Goal: Task Accomplishment & Management: Complete application form

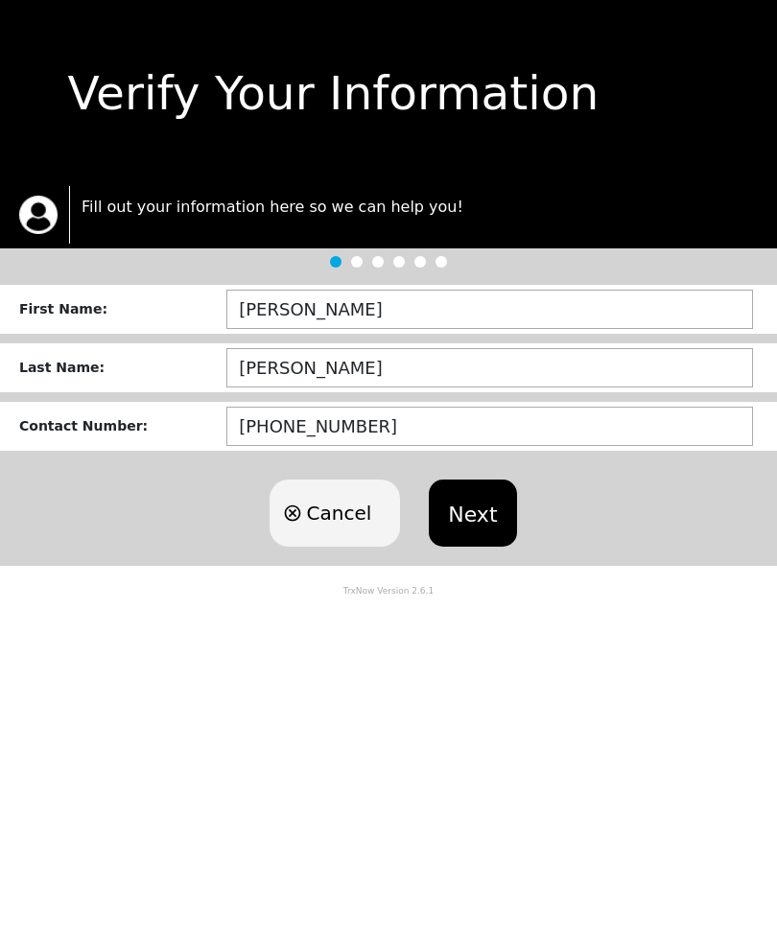
click at [479, 516] on button "Next" at bounding box center [472, 512] width 87 height 67
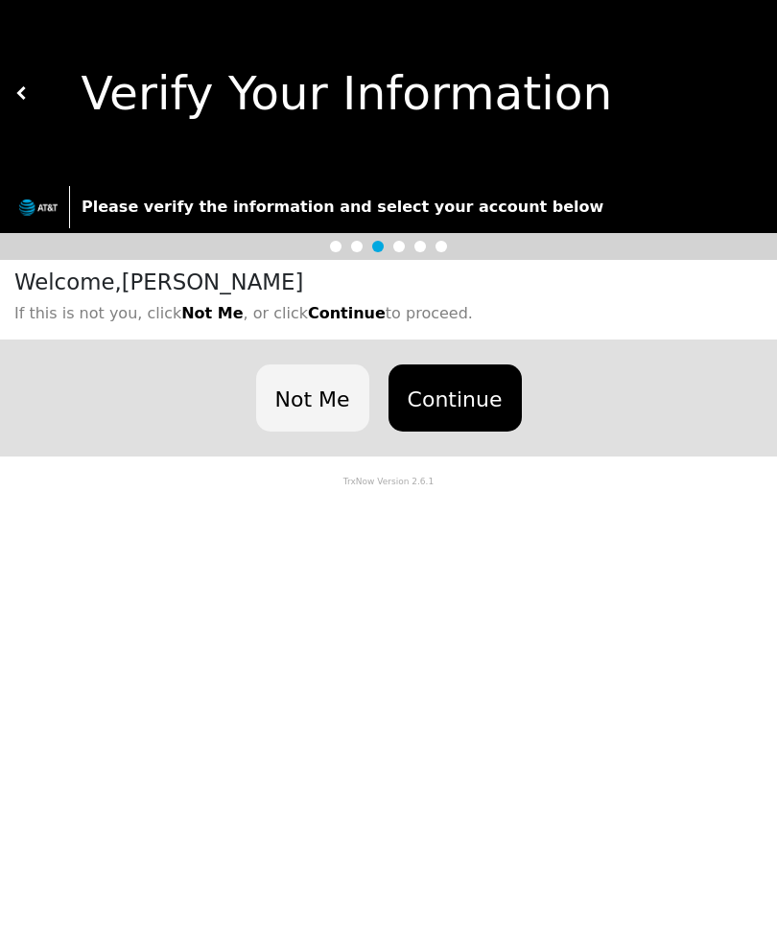
click at [463, 396] on button "Continue" at bounding box center [454, 397] width 133 height 67
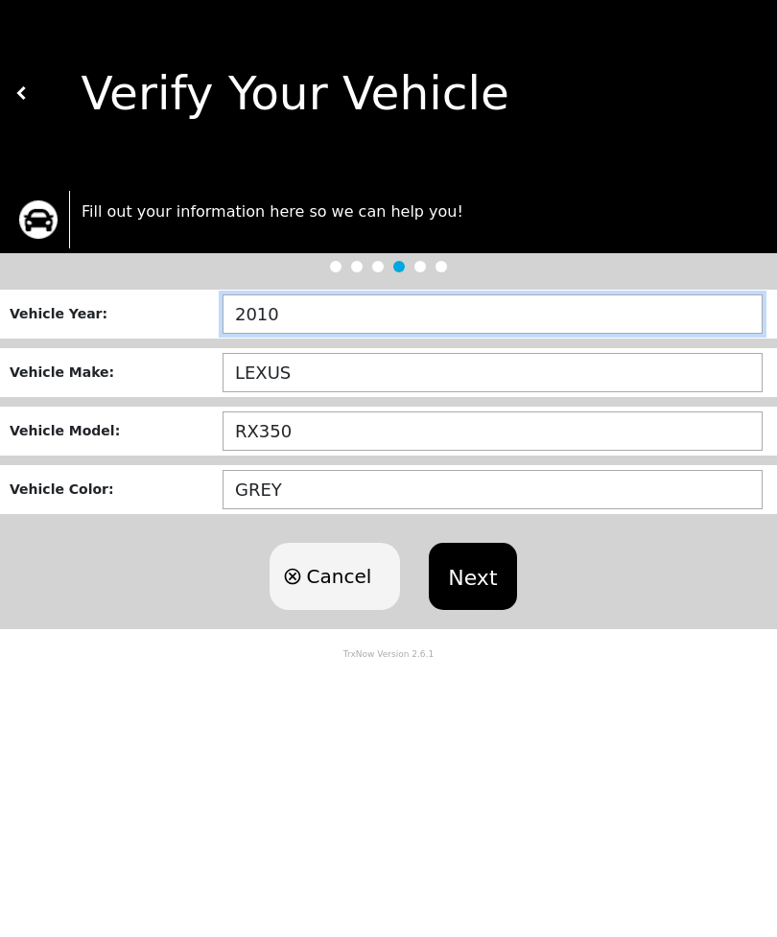
click at [530, 328] on input "2010" at bounding box center [492, 313] width 540 height 39
type input "2___"
type input "2005"
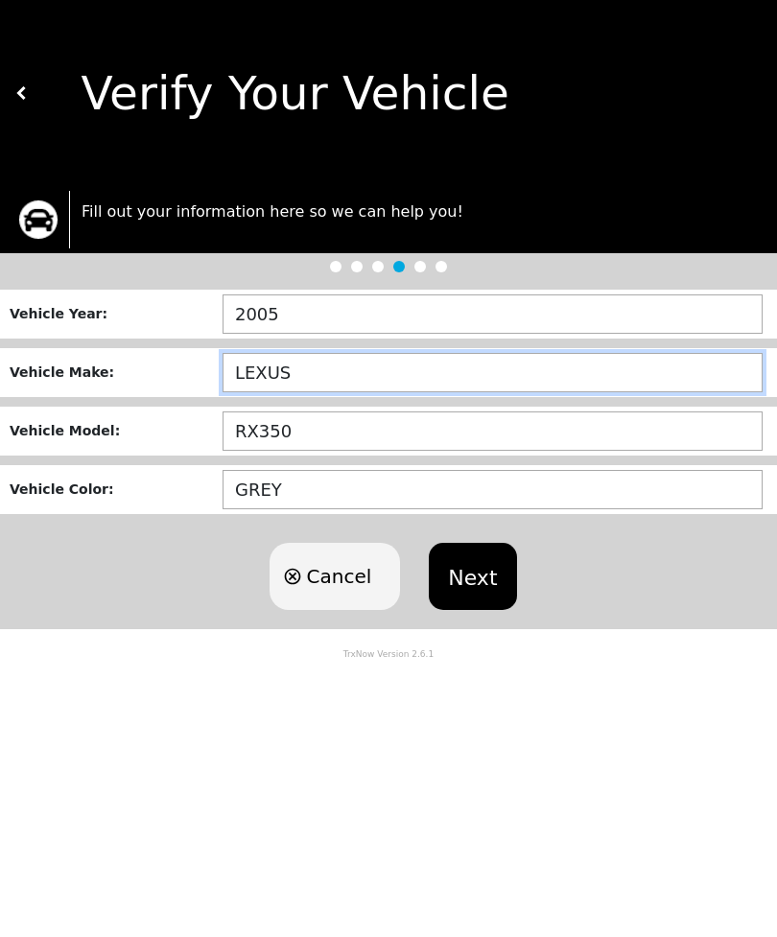
click at [347, 368] on input "LEXUS" at bounding box center [492, 372] width 540 height 39
type input "L"
type input "HYUNDAI"
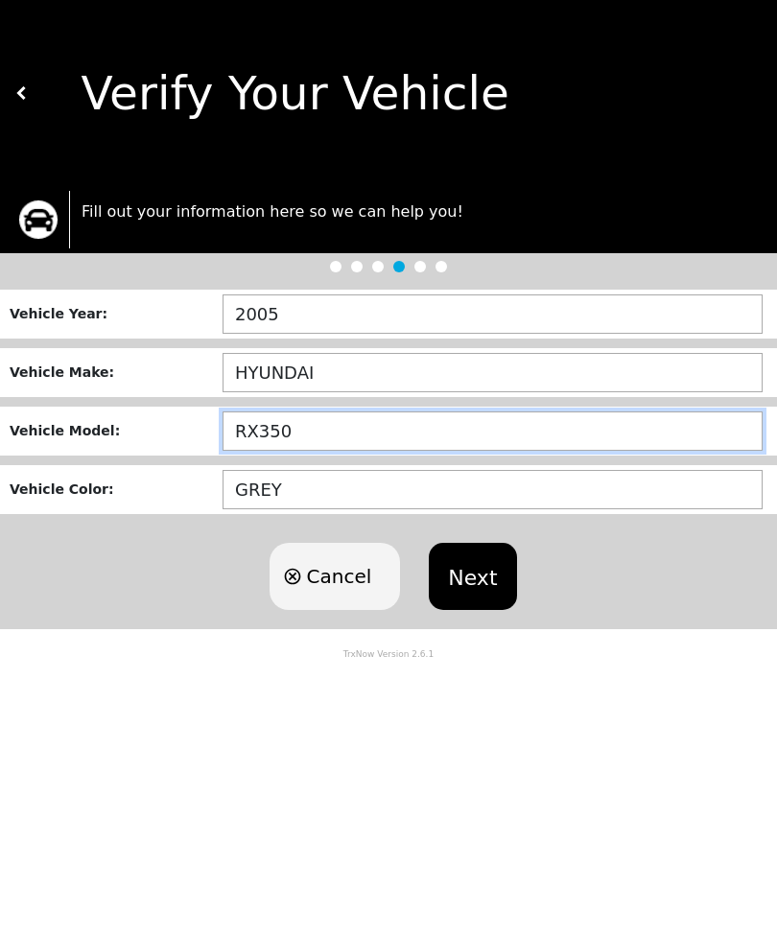
click at [328, 445] on input "RX350" at bounding box center [492, 430] width 540 height 39
type input "R"
type input "TUCSON"
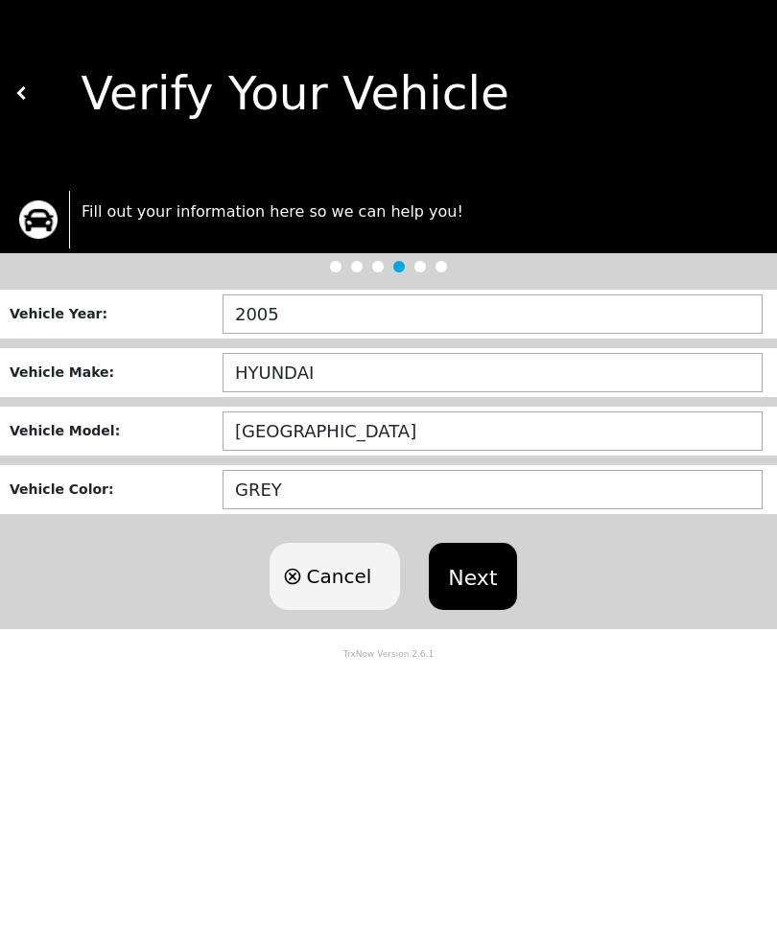
click at [304, 487] on input "GREY" at bounding box center [492, 489] width 540 height 39
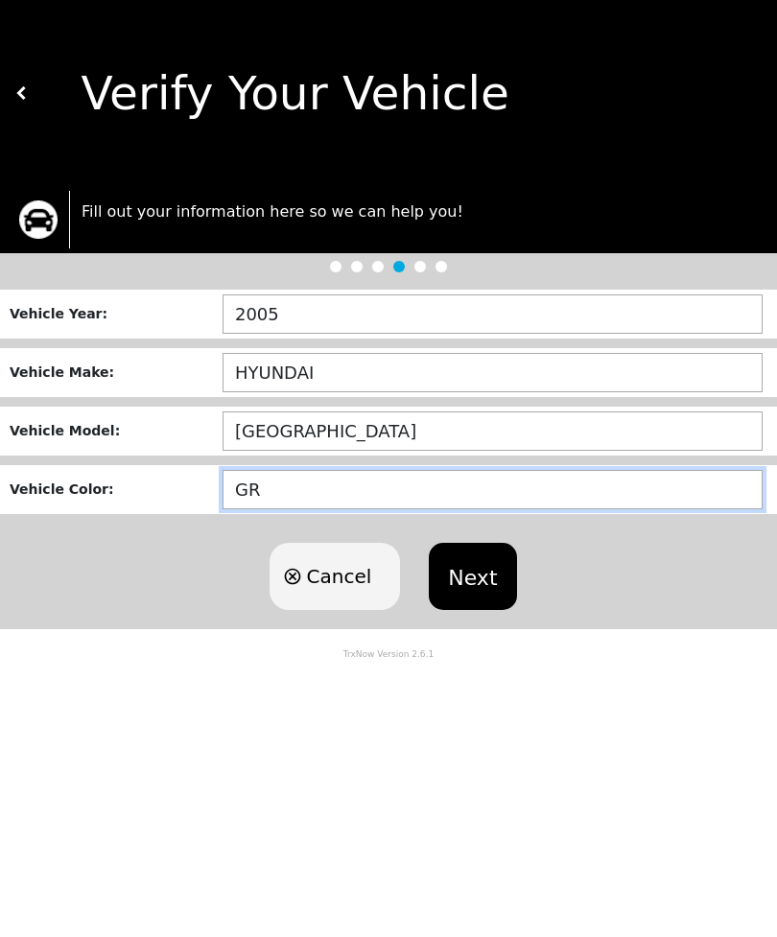
type input "G"
type input "SILVER"
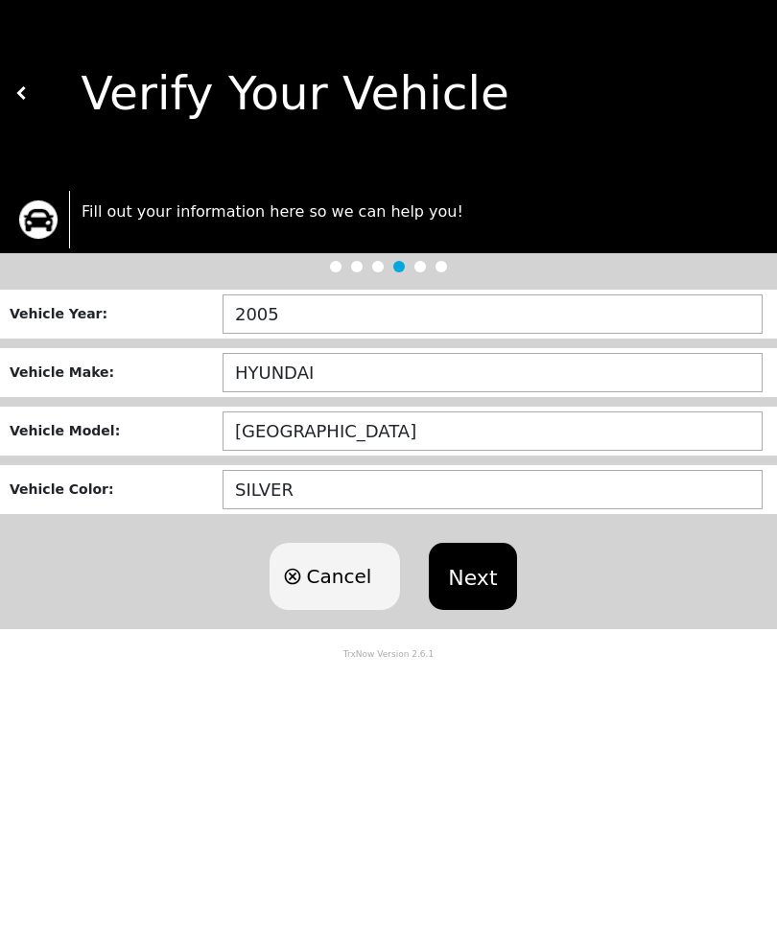
click at [484, 572] on button "Next" at bounding box center [472, 576] width 87 height 67
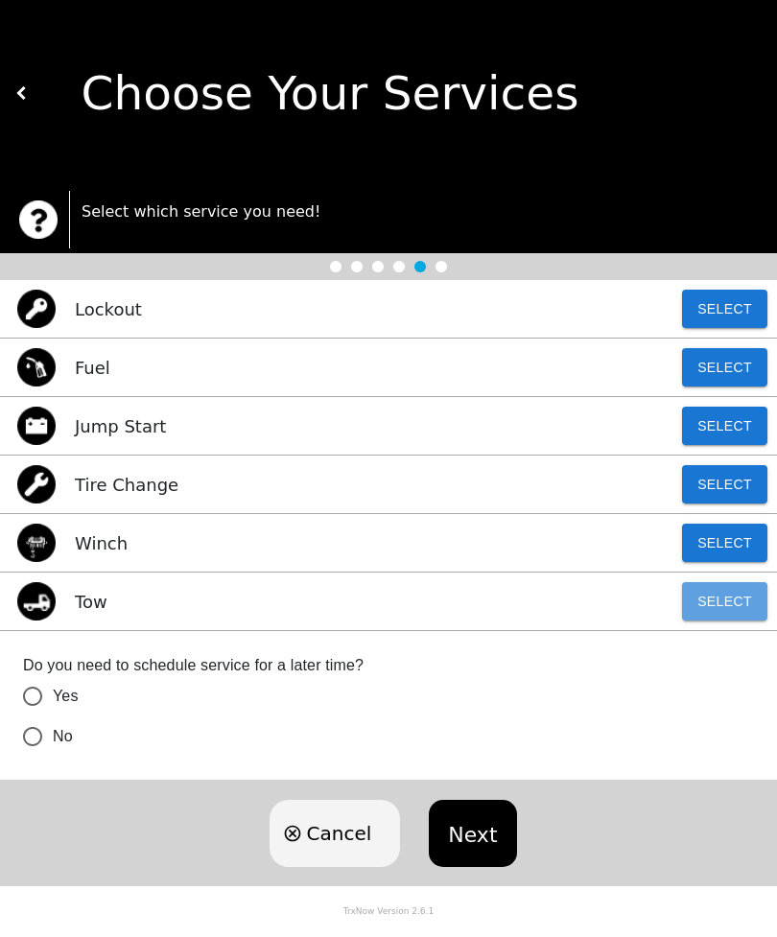
click at [717, 609] on button "Select" at bounding box center [724, 601] width 85 height 38
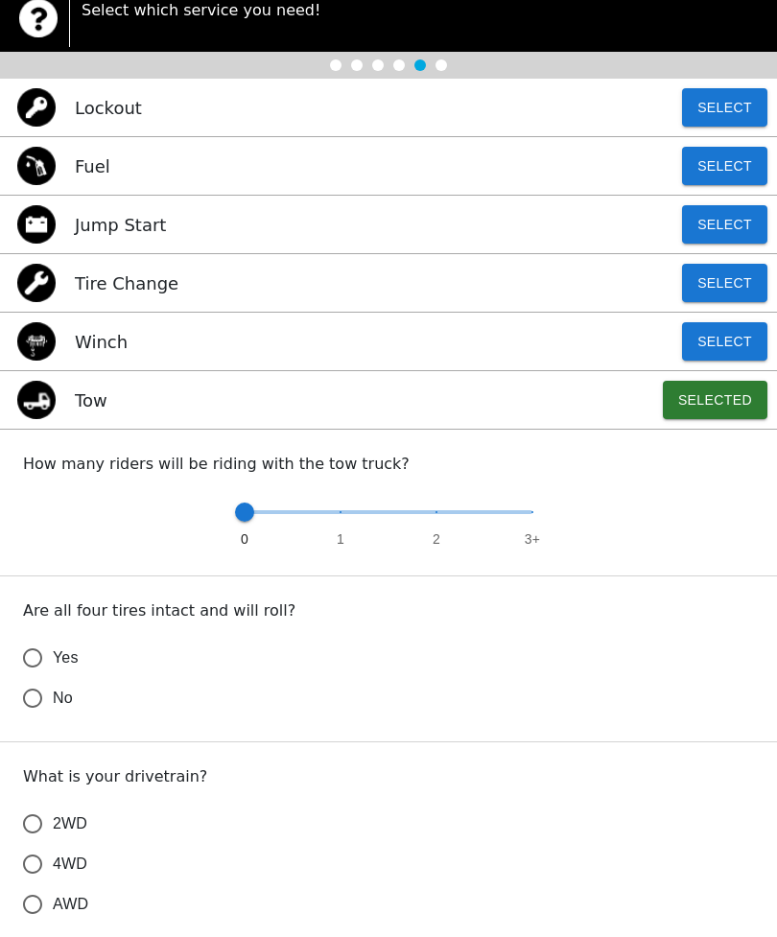
scroll to position [201, 0]
click at [32, 660] on input "Yes" at bounding box center [32, 658] width 40 height 40
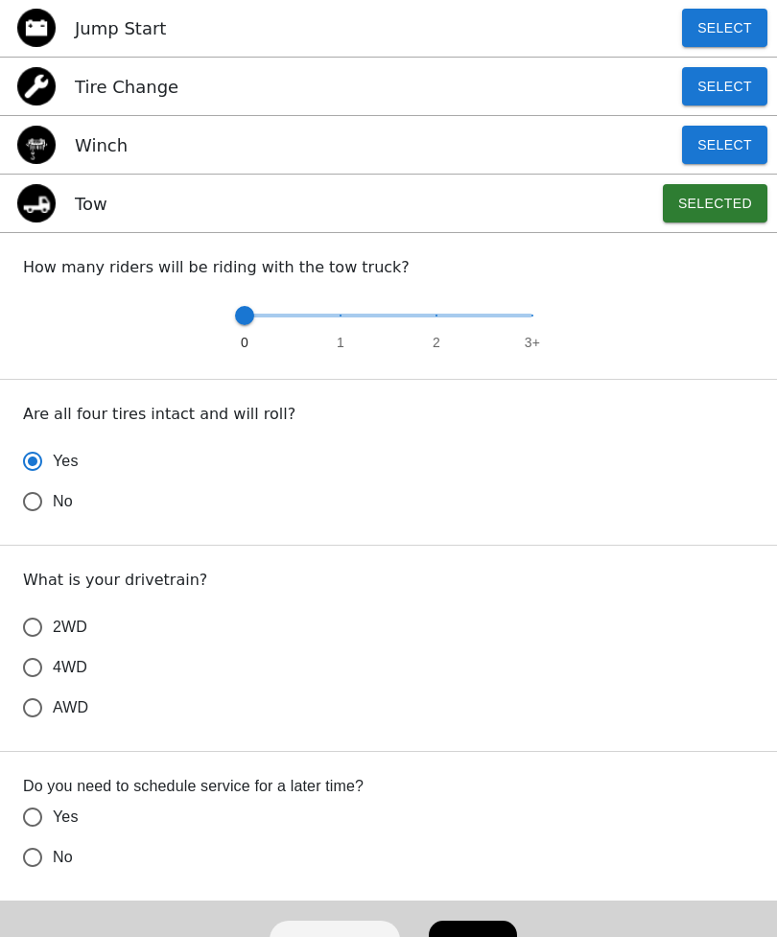
scroll to position [397, 0]
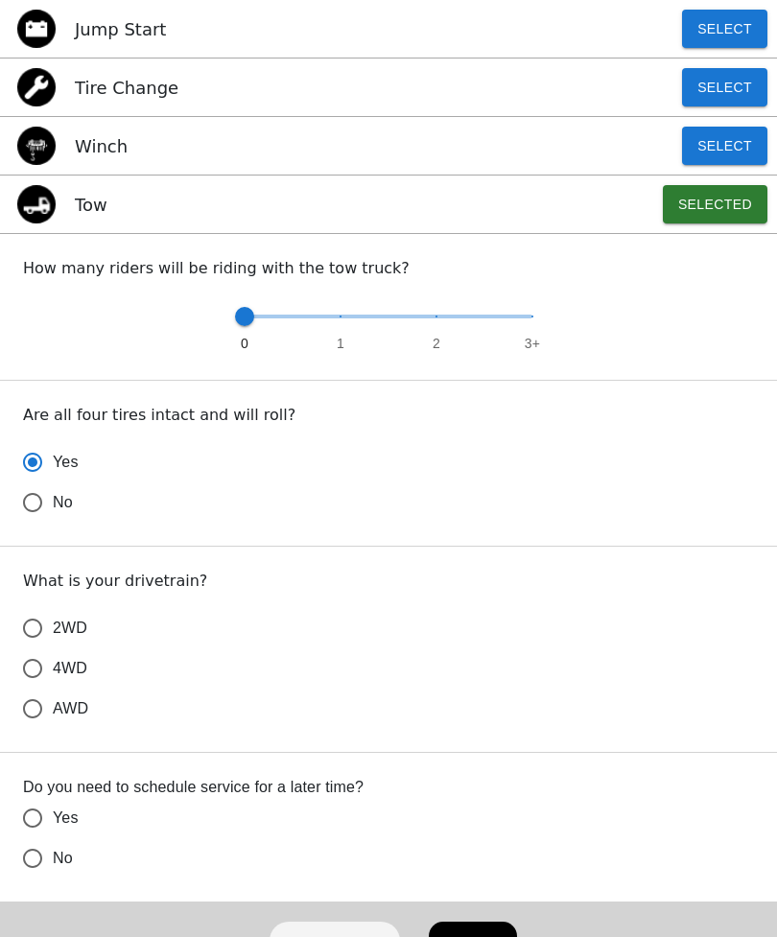
click at [34, 654] on input "4WD" at bounding box center [32, 668] width 40 height 40
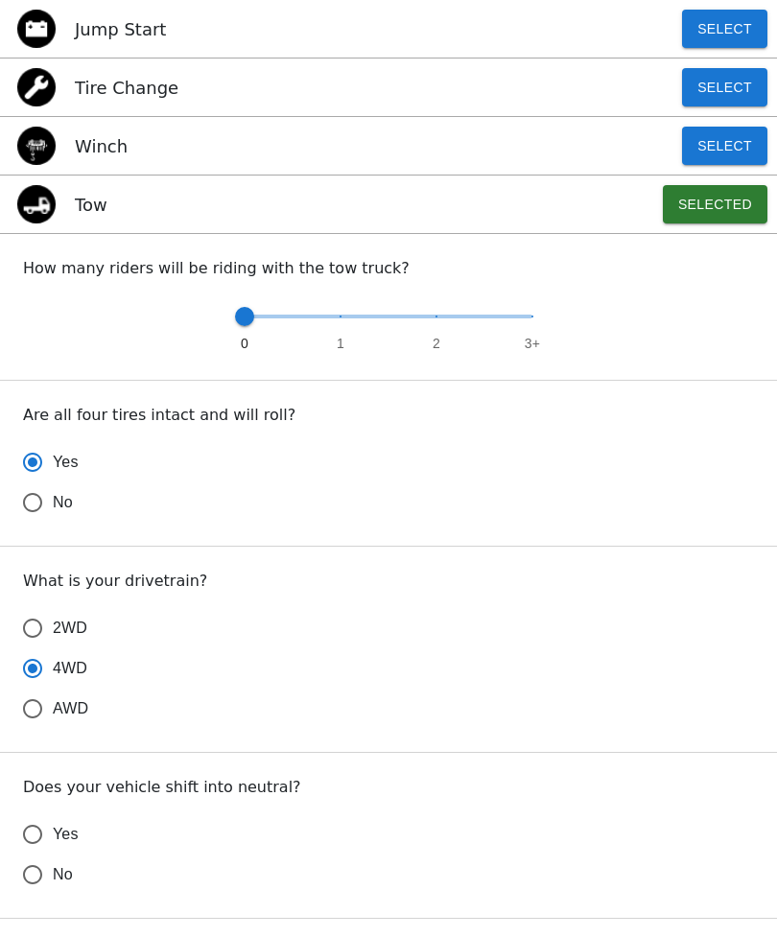
radio input "true"
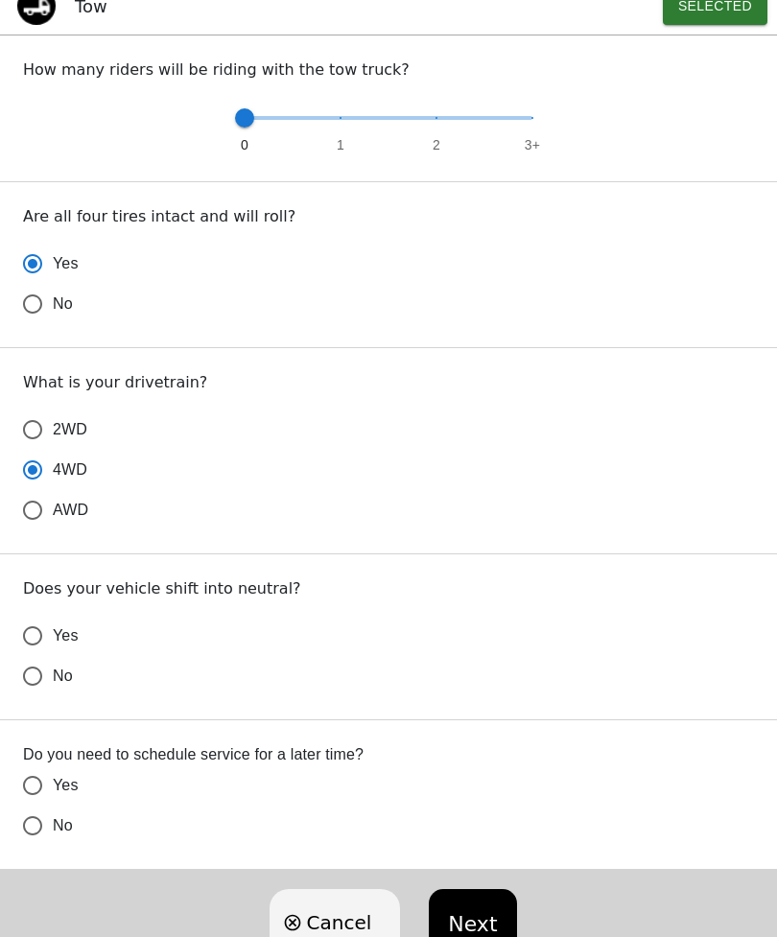
scroll to position [604, 0]
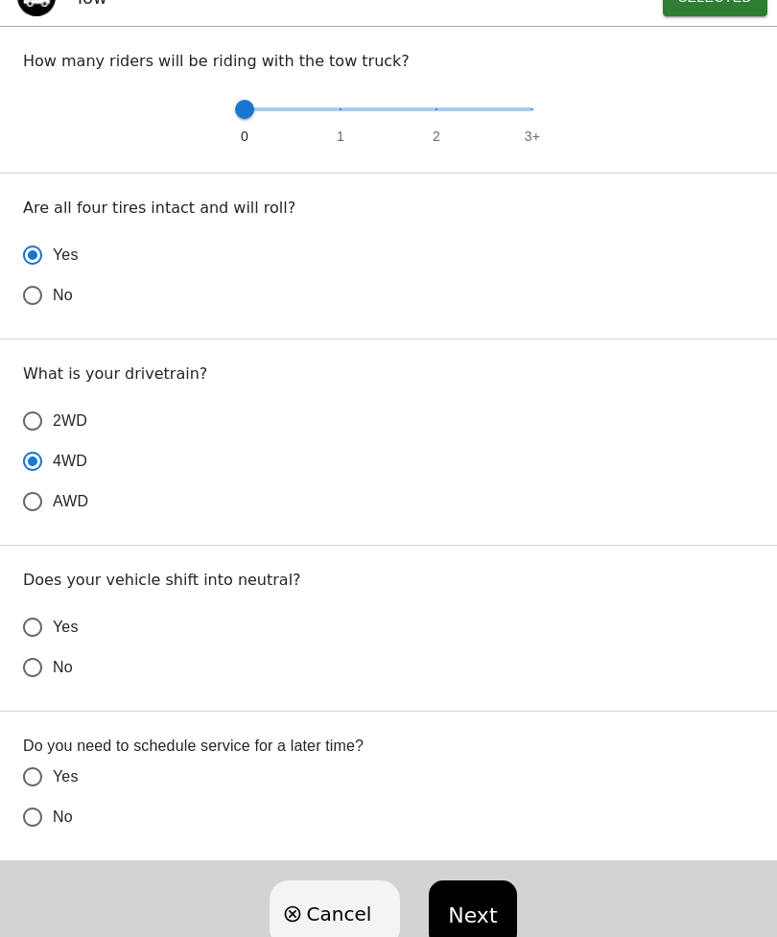
click at [35, 619] on input "Yes" at bounding box center [32, 627] width 40 height 40
radio input "false"
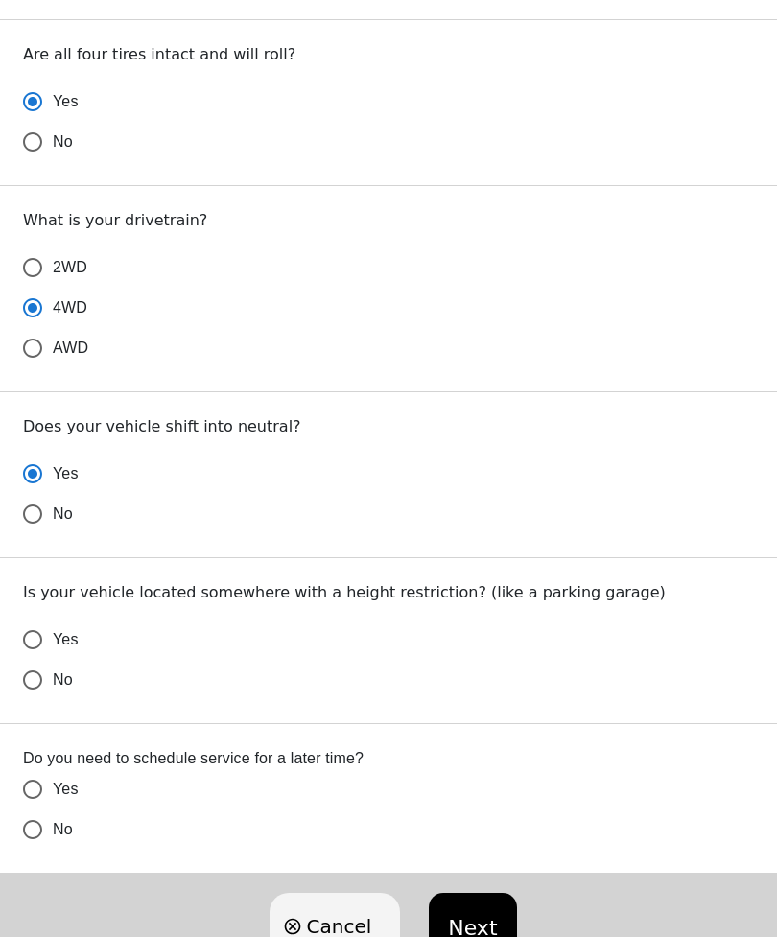
scroll to position [770, 0]
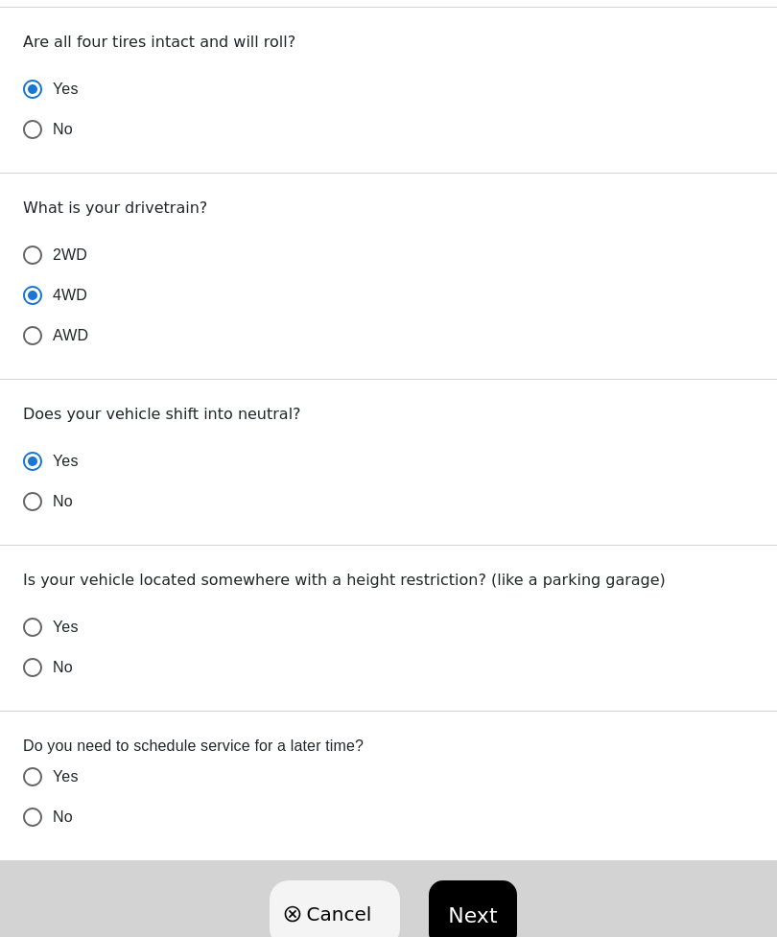
click at [42, 665] on input "No" at bounding box center [32, 667] width 40 height 40
radio input "false"
click at [32, 811] on input "No" at bounding box center [32, 817] width 40 height 40
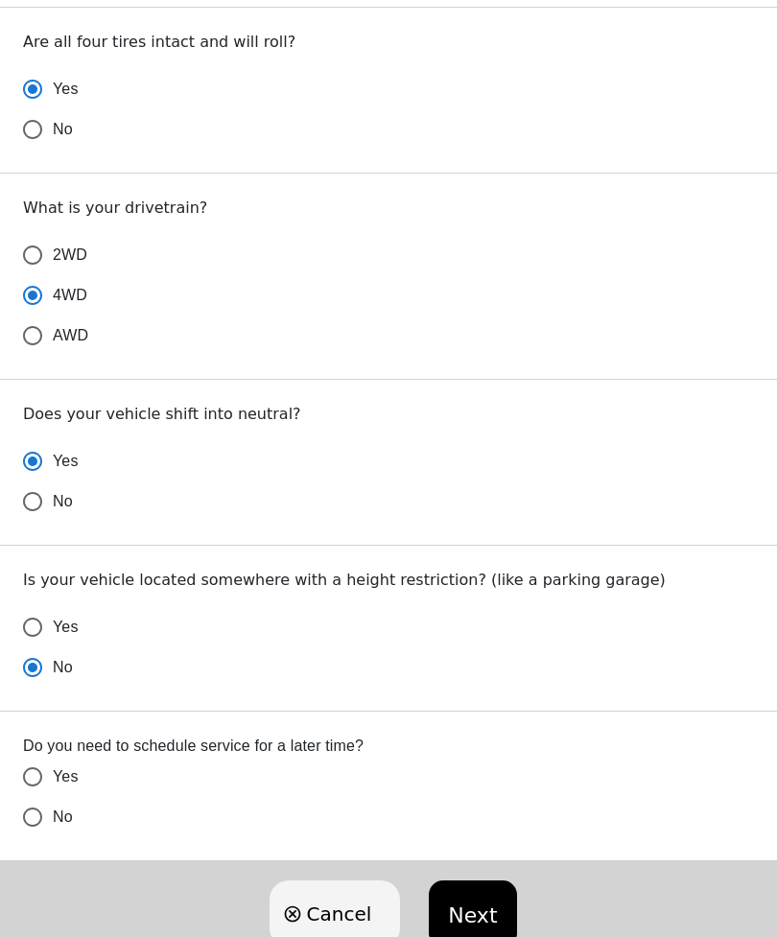
radio input "false"
click at [473, 917] on button "Next" at bounding box center [472, 913] width 87 height 67
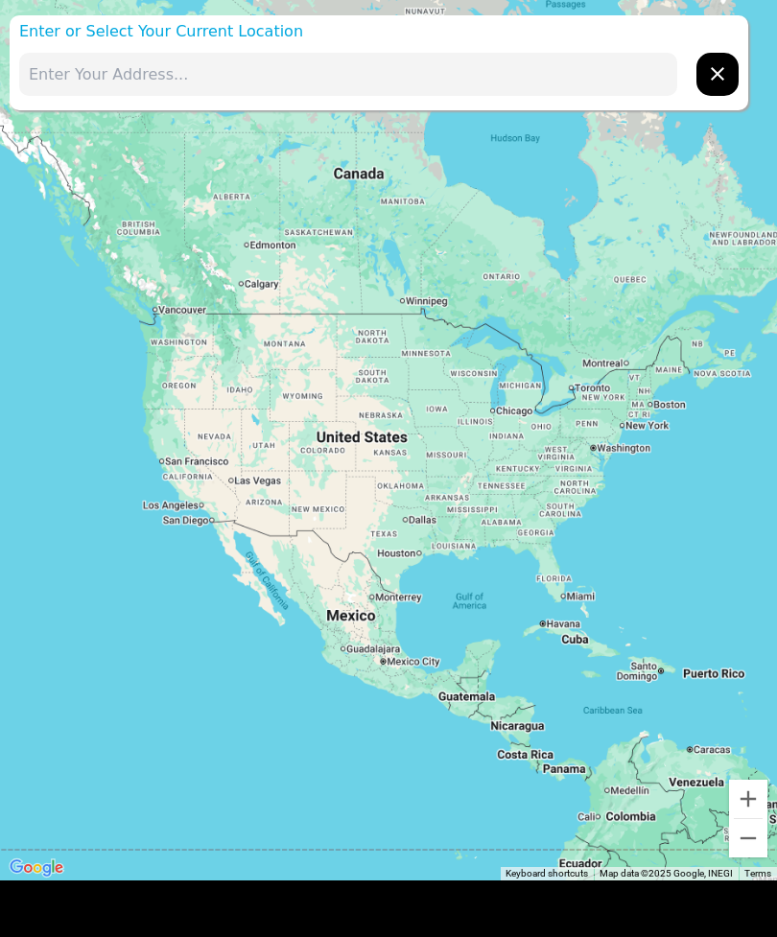
scroll to position [0, 0]
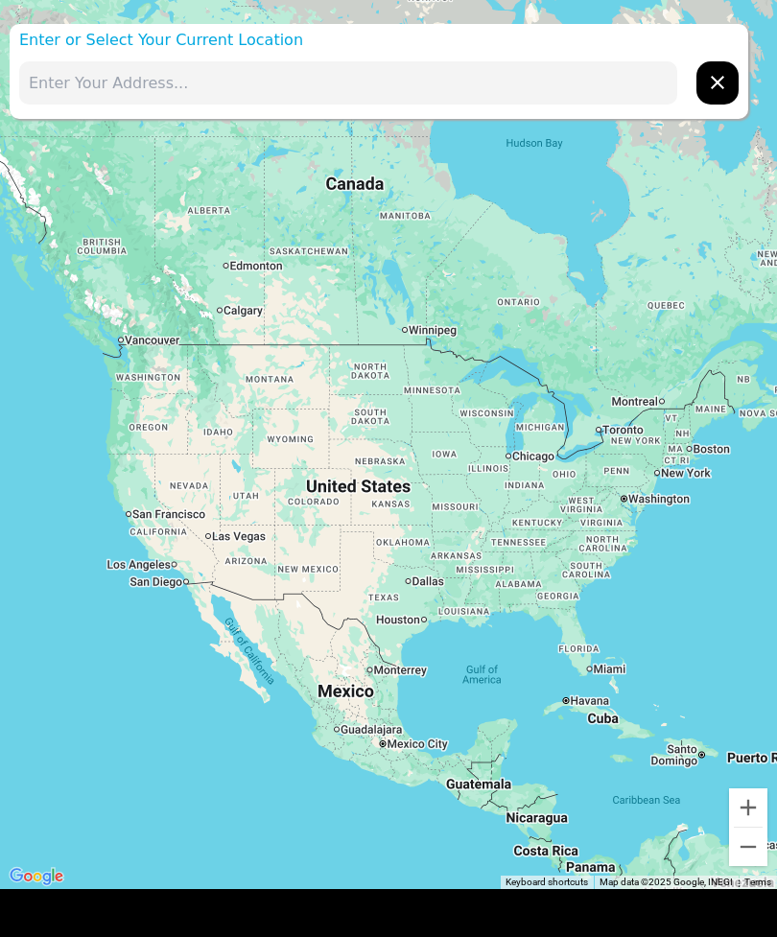
click at [125, 63] on input "text" at bounding box center [348, 82] width 658 height 43
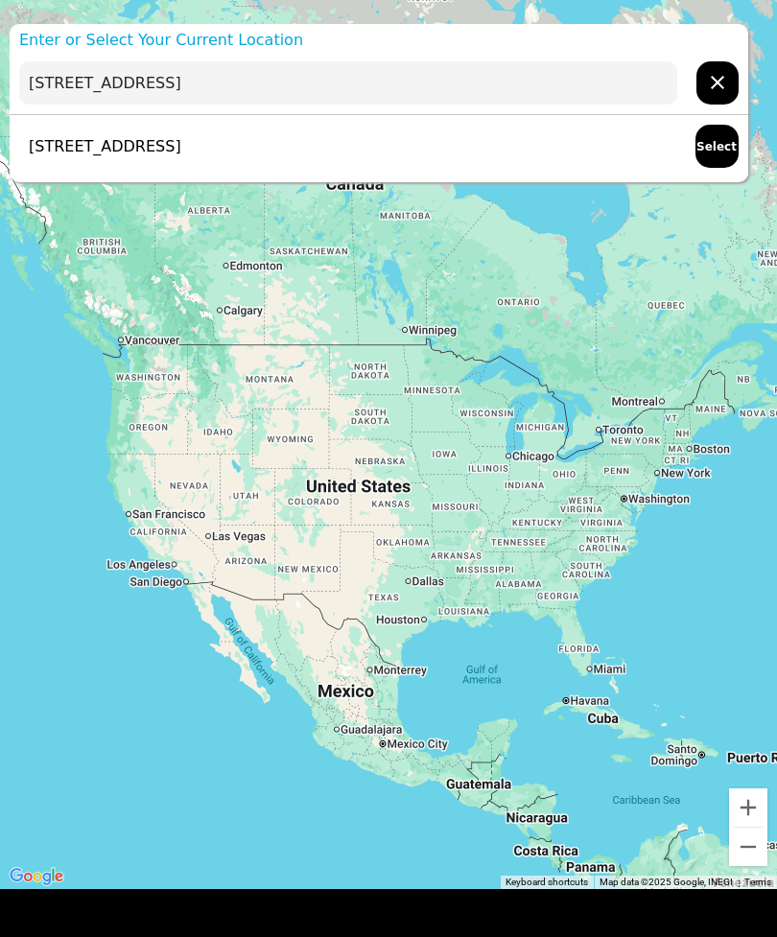
type input "1330 E 49th Street"
